Goal: Use online tool/utility: Utilize a website feature to perform a specific function

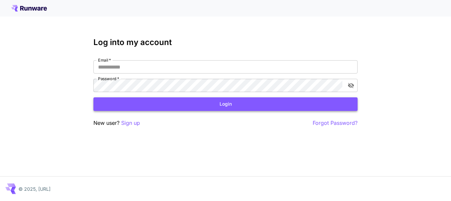
type input "**********"
click at [165, 108] on button "Login" at bounding box center [226, 104] width 264 height 14
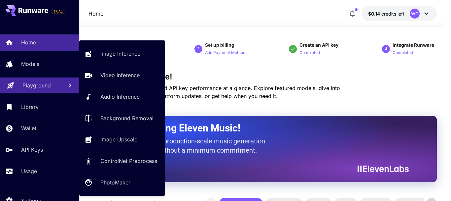
click at [40, 91] on link "Playground" at bounding box center [39, 85] width 79 height 16
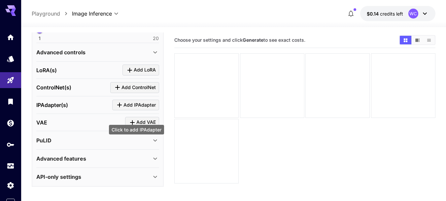
scroll to position [142, 0]
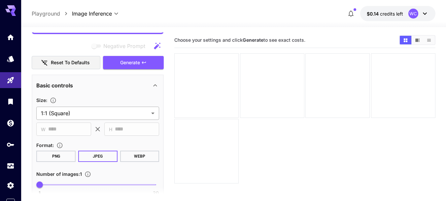
type textarea "**********"
click at [120, 112] on body "**********" at bounding box center [223, 126] width 446 height 253
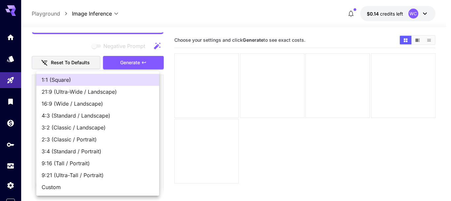
click at [118, 105] on span "16:9 (Wide / Landscape)" at bounding box center [98, 103] width 112 height 8
type input "**********"
type input "****"
type input "***"
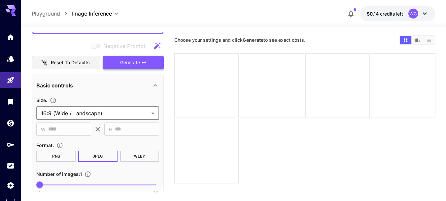
click at [154, 65] on button "Generate" at bounding box center [133, 63] width 61 height 14
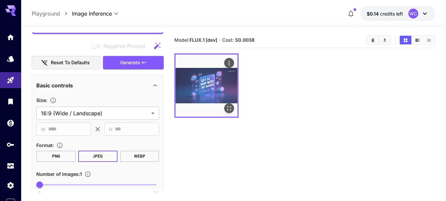
click at [229, 109] on icon "Open in fullscreen" at bounding box center [229, 108] width 7 height 7
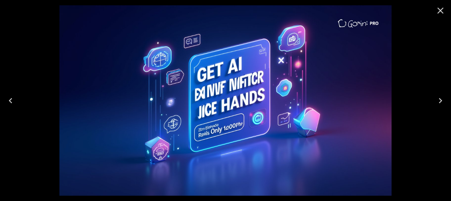
click at [401, 65] on div at bounding box center [225, 100] width 451 height 201
click at [441, 14] on icon "Close" at bounding box center [441, 10] width 11 height 11
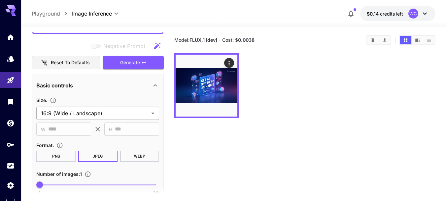
scroll to position [65, 0]
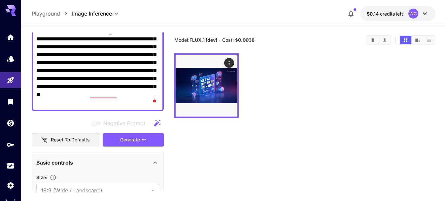
click at [88, 55] on textarea "**********" at bounding box center [97, 66] width 123 height 79
paste textarea "**********"
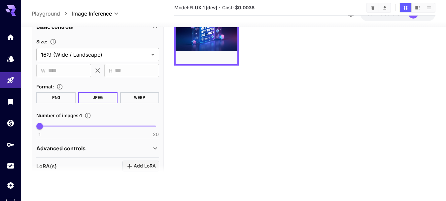
scroll to position [292, 0]
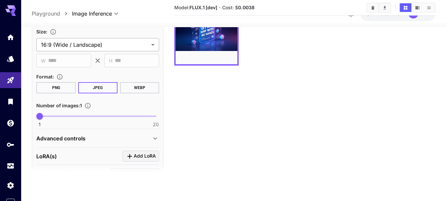
type textarea "**********"
click at [101, 45] on body "**********" at bounding box center [223, 74] width 446 height 253
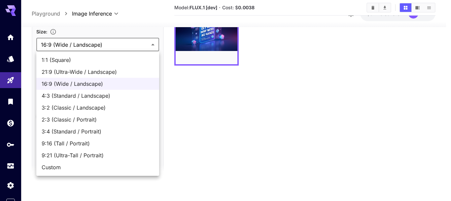
click at [77, 58] on span "1:1 (Square)" at bounding box center [98, 60] width 112 height 8
type input "**********"
type input "****"
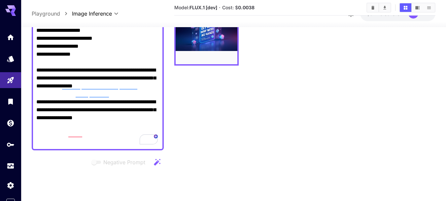
scroll to position [0, 0]
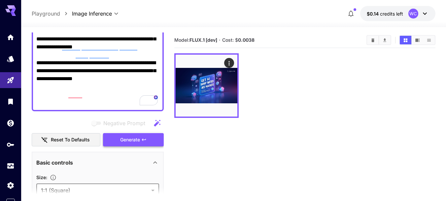
click at [127, 144] on button "Generate" at bounding box center [133, 140] width 61 height 14
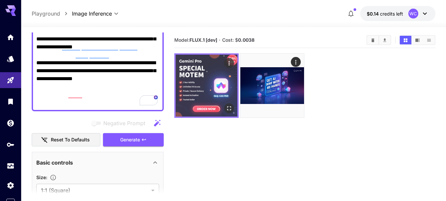
click at [198, 92] on img at bounding box center [207, 86] width 62 height 62
click at [231, 106] on icon "Open in fullscreen" at bounding box center [229, 108] width 7 height 7
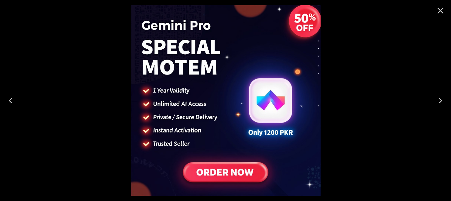
click at [322, 90] on div at bounding box center [225, 100] width 451 height 201
click at [438, 15] on icon "Close" at bounding box center [441, 10] width 11 height 11
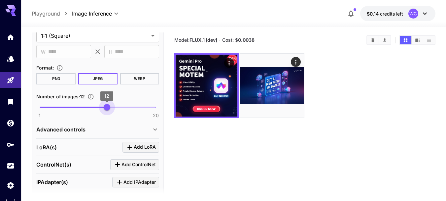
drag, startPoint x: 45, startPoint y: 106, endPoint x: 95, endPoint y: 109, distance: 50.3
click at [107, 109] on span "12" at bounding box center [107, 107] width 7 height 7
click at [58, 108] on span "1 20 12" at bounding box center [98, 107] width 116 height 10
type input "*"
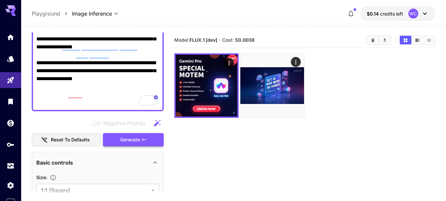
click at [124, 138] on span "Generate" at bounding box center [130, 139] width 20 height 8
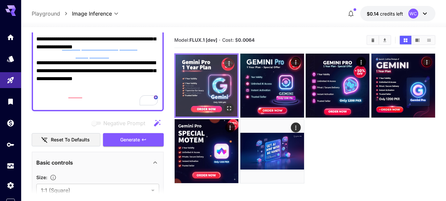
click at [231, 106] on icon "Open in fullscreen" at bounding box center [230, 108] width 4 height 4
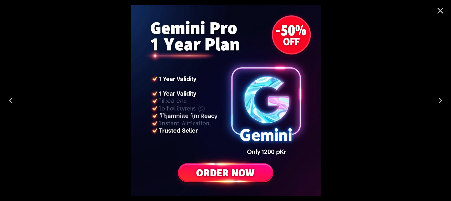
click at [442, 10] on icon "Close" at bounding box center [441, 11] width 6 height 6
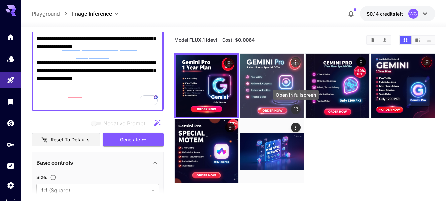
click at [296, 110] on icon "Open in fullscreen" at bounding box center [296, 109] width 7 height 7
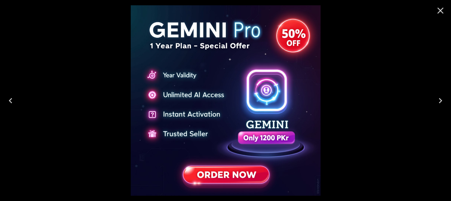
click at [439, 11] on icon "Close" at bounding box center [441, 10] width 11 height 11
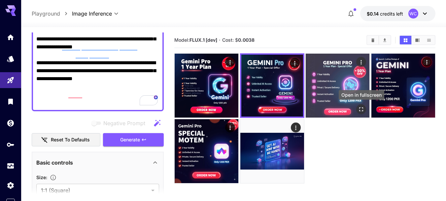
click at [362, 106] on icon "Open in fullscreen" at bounding box center [361, 109] width 7 height 7
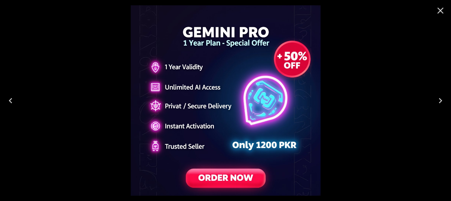
click at [442, 9] on icon "Close" at bounding box center [441, 10] width 11 height 11
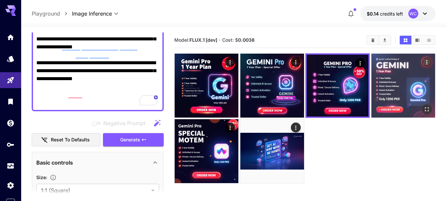
click at [431, 111] on icon "Open in fullscreen" at bounding box center [427, 109] width 7 height 7
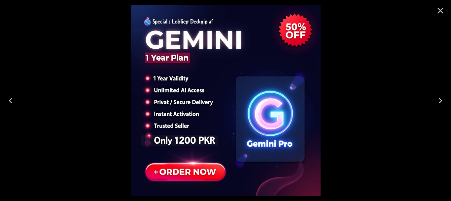
click at [442, 13] on icon "Close" at bounding box center [441, 10] width 11 height 11
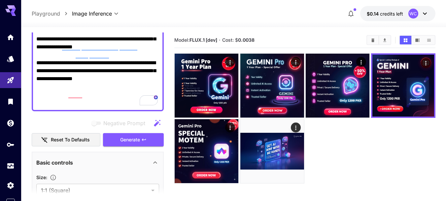
click at [122, 81] on textarea "**********" at bounding box center [97, 15] width 123 height 182
click at [123, 79] on textarea "**********" at bounding box center [97, 15] width 123 height 182
paste textarea "**********"
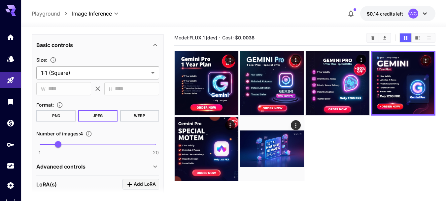
scroll to position [400, 0]
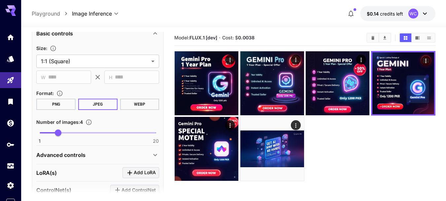
type textarea "**********"
click at [82, 132] on span at bounding box center [98, 132] width 116 height 1
type input "*"
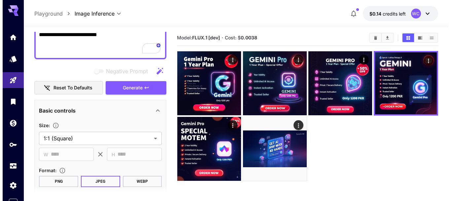
scroll to position [323, 0]
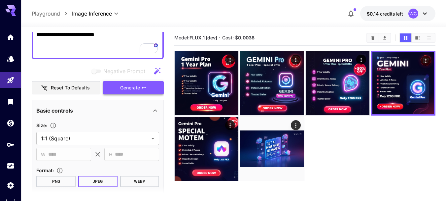
click at [125, 85] on span "Generate" at bounding box center [130, 88] width 20 height 8
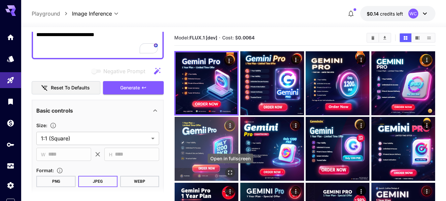
click at [229, 173] on icon "Open in fullscreen" at bounding box center [230, 172] width 7 height 7
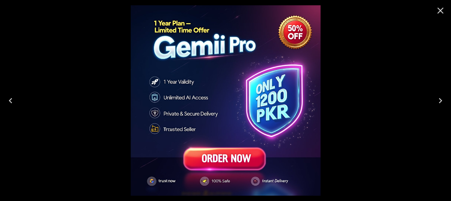
click at [439, 9] on icon "Close" at bounding box center [441, 11] width 6 height 6
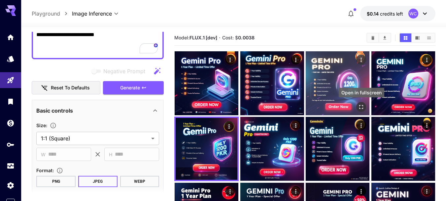
click at [362, 106] on icon "Open in fullscreen" at bounding box center [361, 106] width 7 height 7
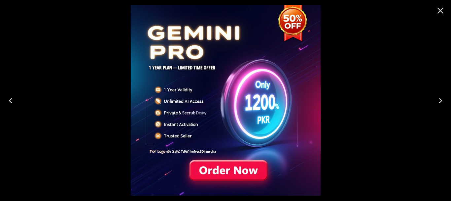
click at [434, 14] on button "Close" at bounding box center [441, 11] width 16 height 16
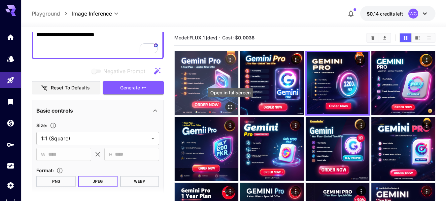
click at [230, 105] on icon "Open in fullscreen" at bounding box center [231, 107] width 4 height 4
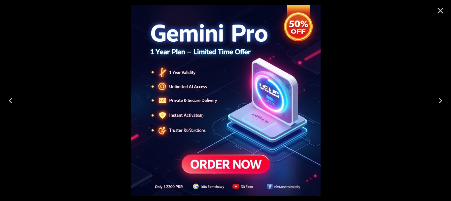
click at [443, 11] on icon "Close" at bounding box center [441, 10] width 11 height 11
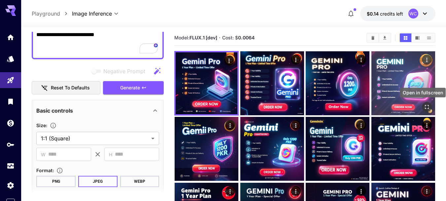
click at [425, 107] on icon "Open in fullscreen" at bounding box center [427, 106] width 7 height 7
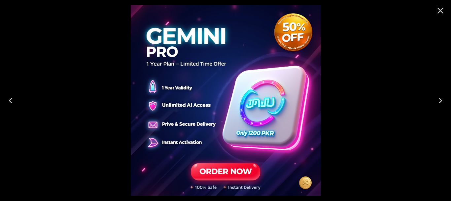
click at [441, 12] on icon "Close" at bounding box center [441, 10] width 11 height 11
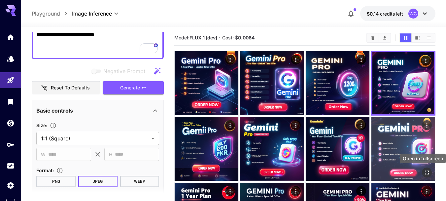
click at [427, 171] on icon "Open in fullscreen" at bounding box center [427, 172] width 7 height 7
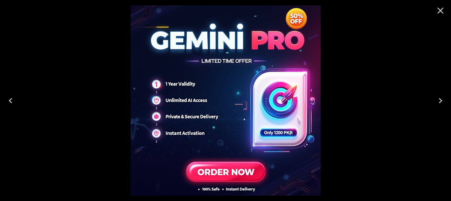
click at [439, 14] on icon "Close" at bounding box center [441, 10] width 11 height 11
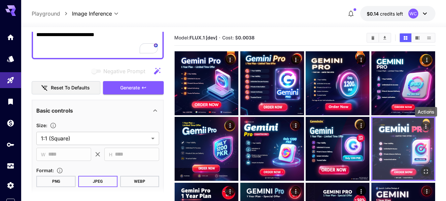
click at [426, 125] on icon "Actions" at bounding box center [426, 126] width 1 height 4
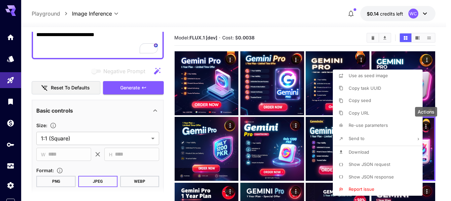
click at [438, 149] on div at bounding box center [225, 100] width 451 height 201
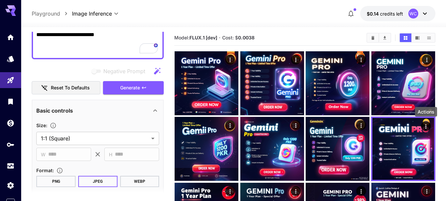
click at [419, 147] on img at bounding box center [404, 149] width 62 height 62
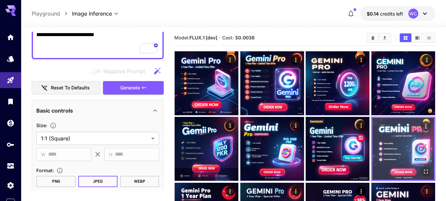
click at [430, 171] on button "Open in fullscreen" at bounding box center [426, 172] width 10 height 10
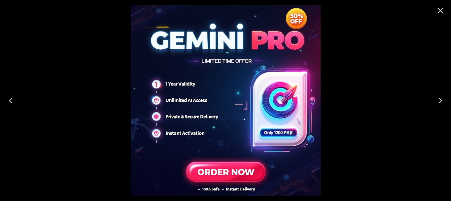
click at [442, 13] on icon "Close" at bounding box center [441, 10] width 11 height 11
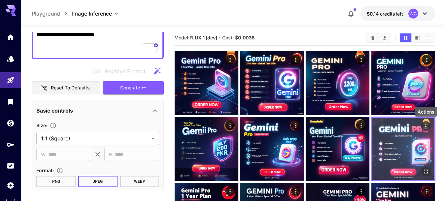
click at [429, 125] on icon "Actions" at bounding box center [426, 126] width 7 height 7
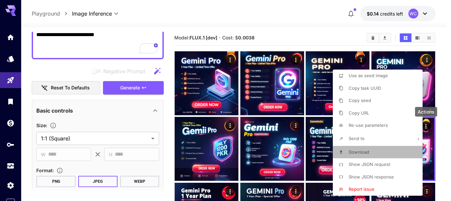
click at [367, 150] on span "Download" at bounding box center [359, 151] width 20 height 5
click at [443, 36] on div at bounding box center [225, 100] width 451 height 201
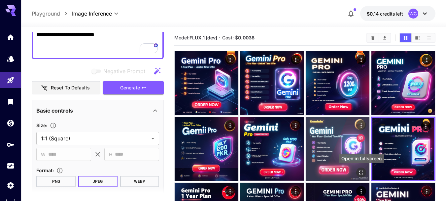
click at [364, 173] on icon "Open in fullscreen" at bounding box center [362, 173] width 4 height 4
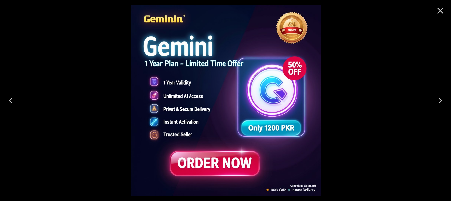
click at [392, 156] on div at bounding box center [225, 100] width 451 height 201
click at [441, 18] on button "Close" at bounding box center [441, 11] width 16 height 16
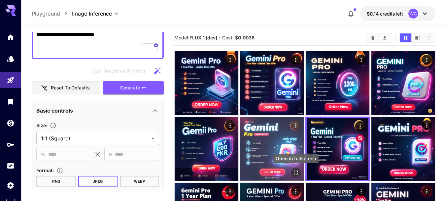
click at [294, 172] on icon "Open in fullscreen" at bounding box center [296, 172] width 7 height 7
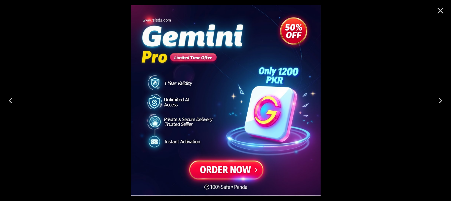
click at [442, 9] on icon "Close" at bounding box center [441, 11] width 6 height 6
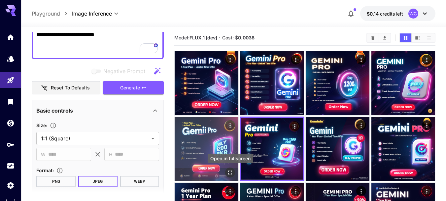
click at [226, 170] on button "Open in fullscreen" at bounding box center [230, 173] width 10 height 10
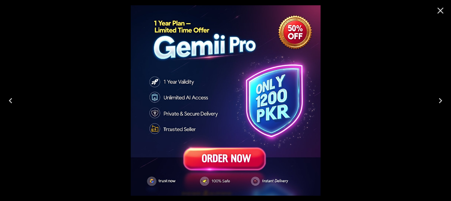
click at [440, 11] on icon "Close" at bounding box center [441, 10] width 11 height 11
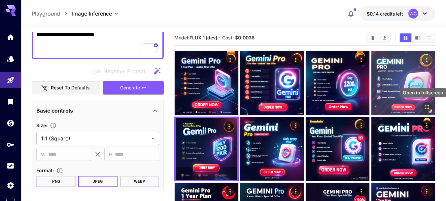
click at [423, 105] on button "Open in fullscreen" at bounding box center [427, 107] width 10 height 10
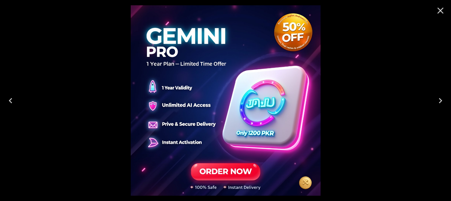
click at [445, 13] on icon "Close" at bounding box center [441, 10] width 11 height 11
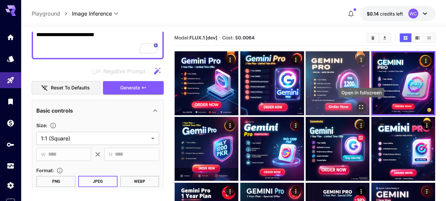
click at [365, 105] on icon "Open in fullscreen" at bounding box center [361, 106] width 7 height 7
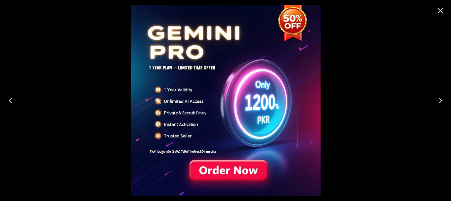
click at [438, 10] on icon "Close" at bounding box center [441, 10] width 11 height 11
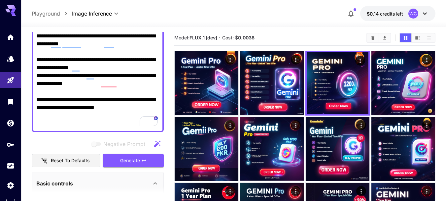
scroll to position [246, 0]
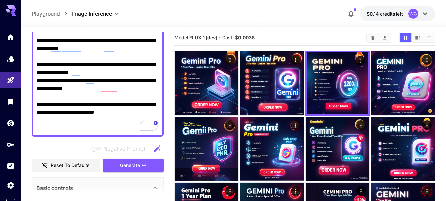
paste textarea "**********"
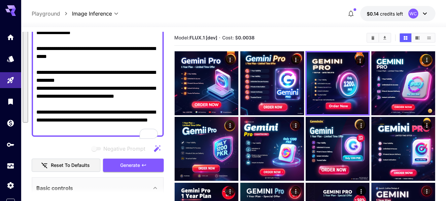
scroll to position [233, 0]
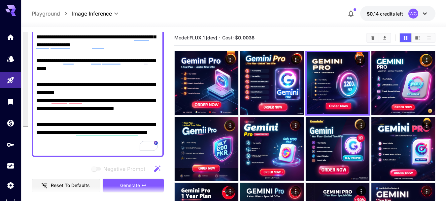
click at [88, 146] on textarea "Negative Prompt" at bounding box center [97, 5] width 123 height 293
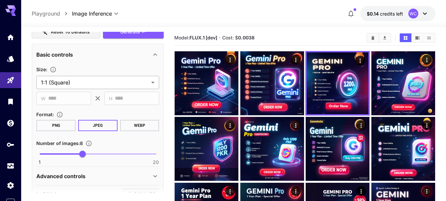
scroll to position [388, 0]
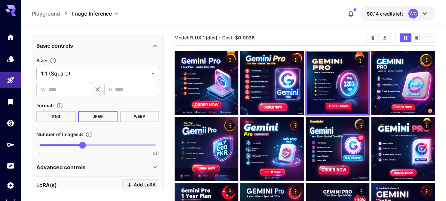
type textarea "**********"
click at [100, 143] on span "1 20 8" at bounding box center [98, 145] width 116 height 10
type input "**"
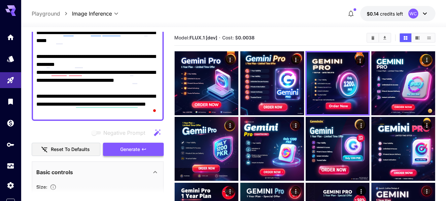
scroll to position [272, 0]
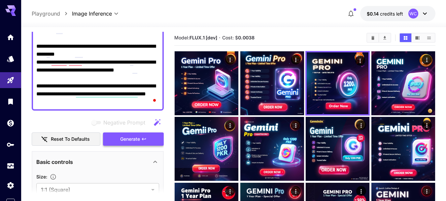
click at [146, 143] on button "Generate" at bounding box center [133, 139] width 61 height 14
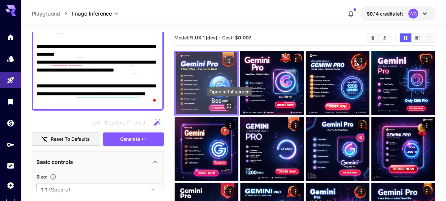
click at [226, 107] on icon "Open in fullscreen" at bounding box center [229, 105] width 7 height 7
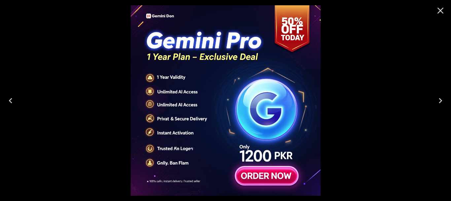
click at [440, 14] on icon "Close" at bounding box center [441, 10] width 11 height 11
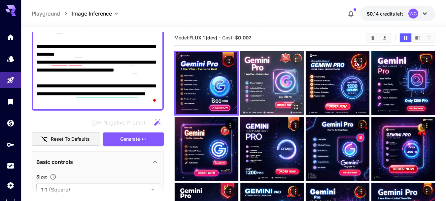
click at [297, 104] on icon "Open in fullscreen" at bounding box center [296, 106] width 7 height 7
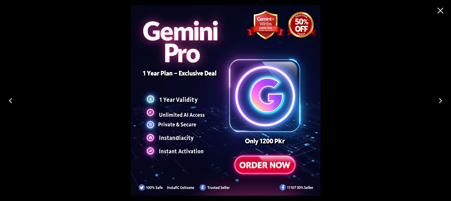
click at [437, 8] on icon "Close" at bounding box center [441, 10] width 11 height 11
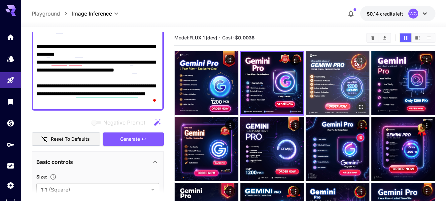
click at [363, 106] on icon "Open in fullscreen" at bounding box center [361, 106] width 7 height 7
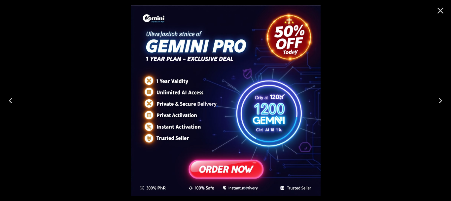
click at [394, 98] on div at bounding box center [225, 100] width 451 height 201
click at [440, 11] on icon "Close" at bounding box center [441, 10] width 11 height 11
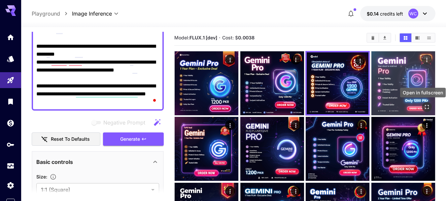
click at [429, 108] on icon "Open in fullscreen" at bounding box center [427, 107] width 4 height 4
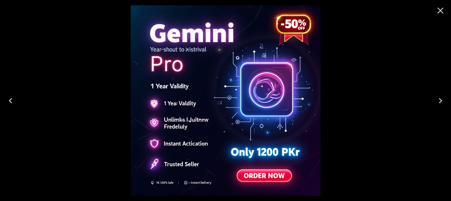
click at [439, 7] on icon "Close" at bounding box center [441, 10] width 11 height 11
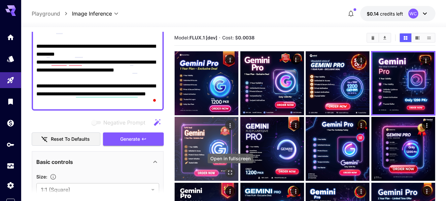
click at [228, 171] on icon "Open in fullscreen" at bounding box center [230, 172] width 7 height 7
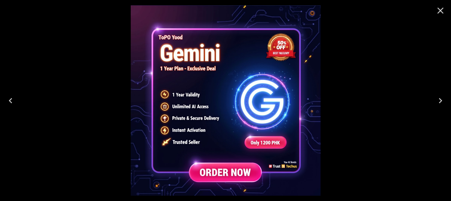
click at [445, 8] on icon "Close" at bounding box center [441, 10] width 11 height 11
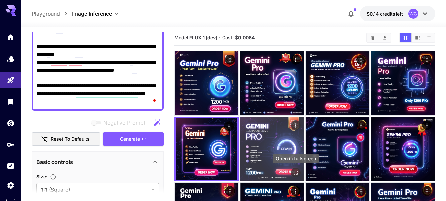
click at [295, 168] on button "Open in fullscreen" at bounding box center [296, 173] width 10 height 10
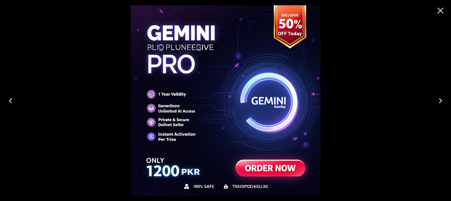
click at [435, 12] on button "Close" at bounding box center [441, 11] width 16 height 16
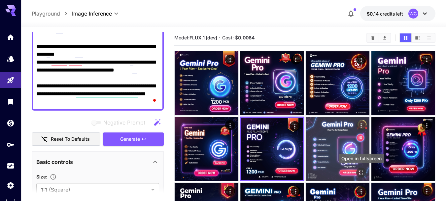
click at [361, 169] on icon "Open in fullscreen" at bounding box center [361, 172] width 7 height 7
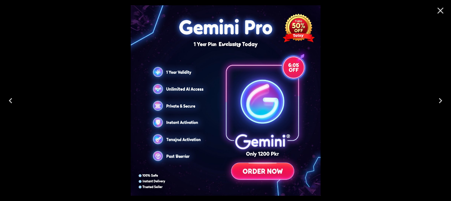
click at [443, 17] on button "Close" at bounding box center [441, 11] width 16 height 16
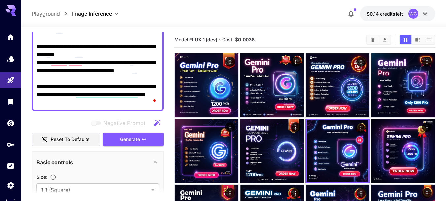
scroll to position [0, 0]
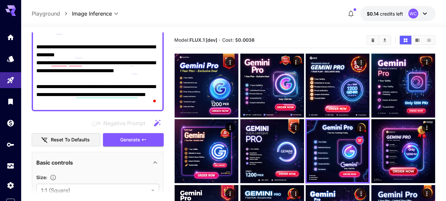
paste textarea "**********"
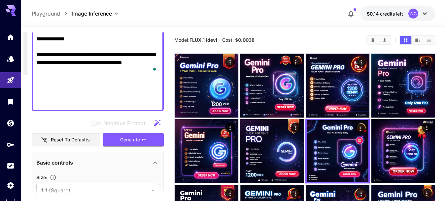
scroll to position [233, 0]
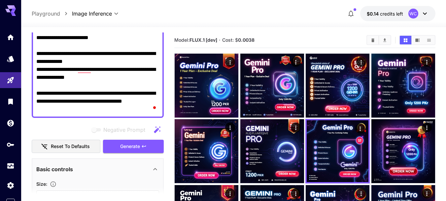
paste textarea "To enrich screen reader interactions, please activate Accessibility in Grammarl…"
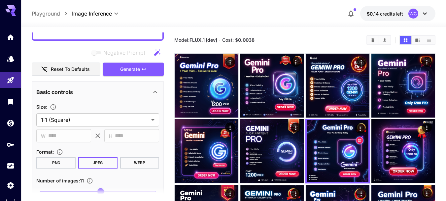
scroll to position [388, 0]
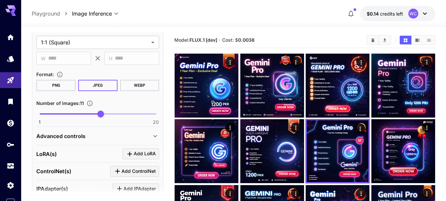
type textarea "**********"
click at [70, 117] on span "1 20 11" at bounding box center [98, 114] width 116 height 10
type input "*"
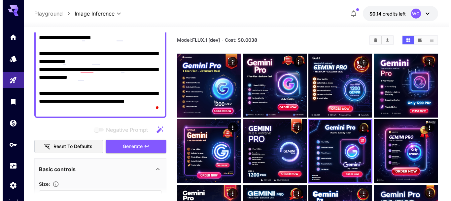
scroll to position [233, 0]
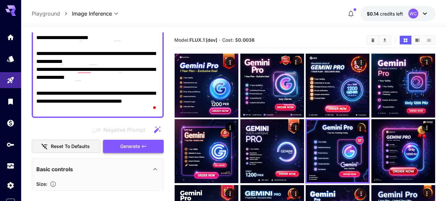
click at [139, 150] on button "Generate" at bounding box center [133, 146] width 61 height 14
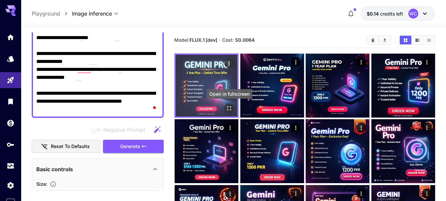
click at [230, 105] on icon "Open in fullscreen" at bounding box center [229, 108] width 7 height 7
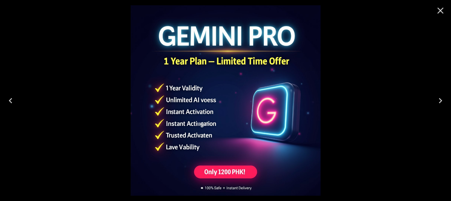
click at [444, 6] on icon "Close" at bounding box center [441, 10] width 11 height 11
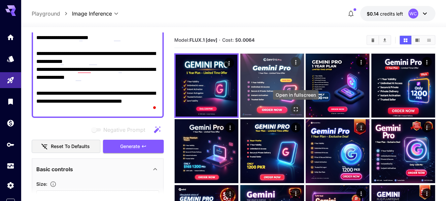
click at [292, 107] on button "Open in fullscreen" at bounding box center [296, 109] width 10 height 10
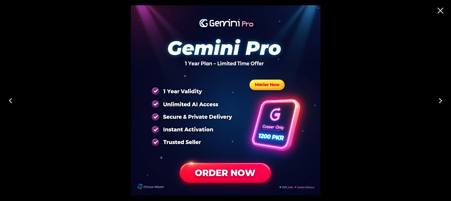
click at [451, 19] on div at bounding box center [440, 10] width 21 height 21
click at [442, 9] on icon "Close" at bounding box center [441, 10] width 11 height 11
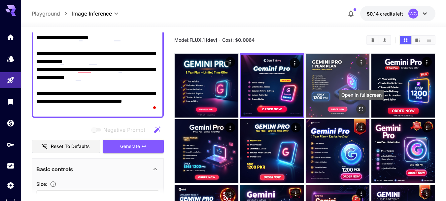
click at [361, 106] on icon "Open in fullscreen" at bounding box center [361, 109] width 7 height 7
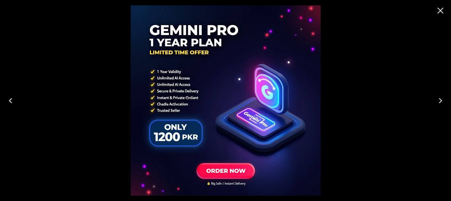
click at [444, 10] on icon "Close" at bounding box center [441, 10] width 11 height 11
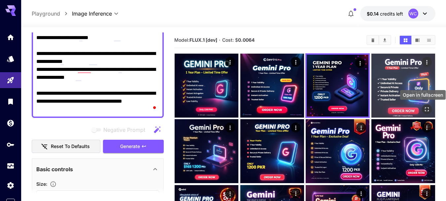
click at [429, 108] on icon "Open in fullscreen" at bounding box center [427, 109] width 4 height 4
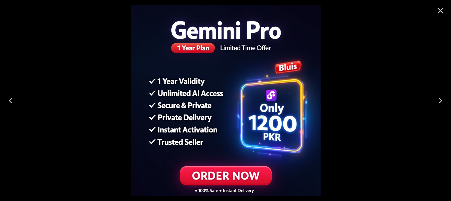
click at [442, 6] on icon "Close" at bounding box center [441, 10] width 11 height 11
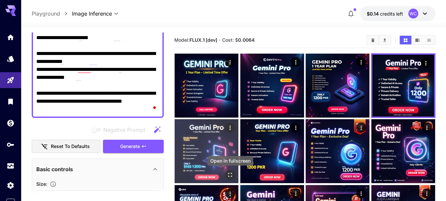
click at [233, 174] on icon "Open in fullscreen" at bounding box center [230, 175] width 7 height 7
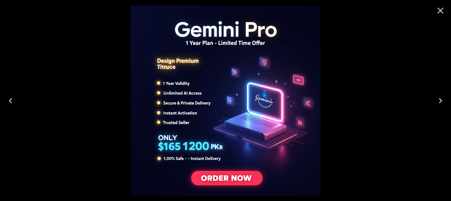
click at [444, 17] on button "Close" at bounding box center [441, 11] width 16 height 16
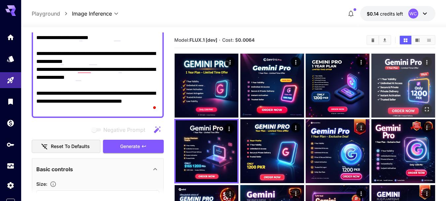
click at [433, 59] on img at bounding box center [404, 86] width 64 height 64
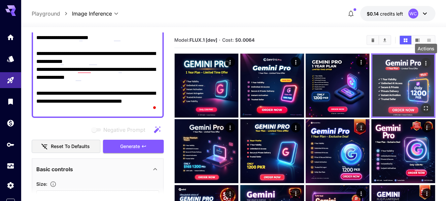
click at [428, 61] on icon "Actions" at bounding box center [426, 63] width 7 height 7
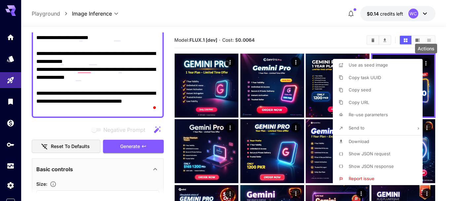
click at [365, 144] on p "Download" at bounding box center [359, 141] width 20 height 7
